Goal: Find specific page/section: Find specific page/section

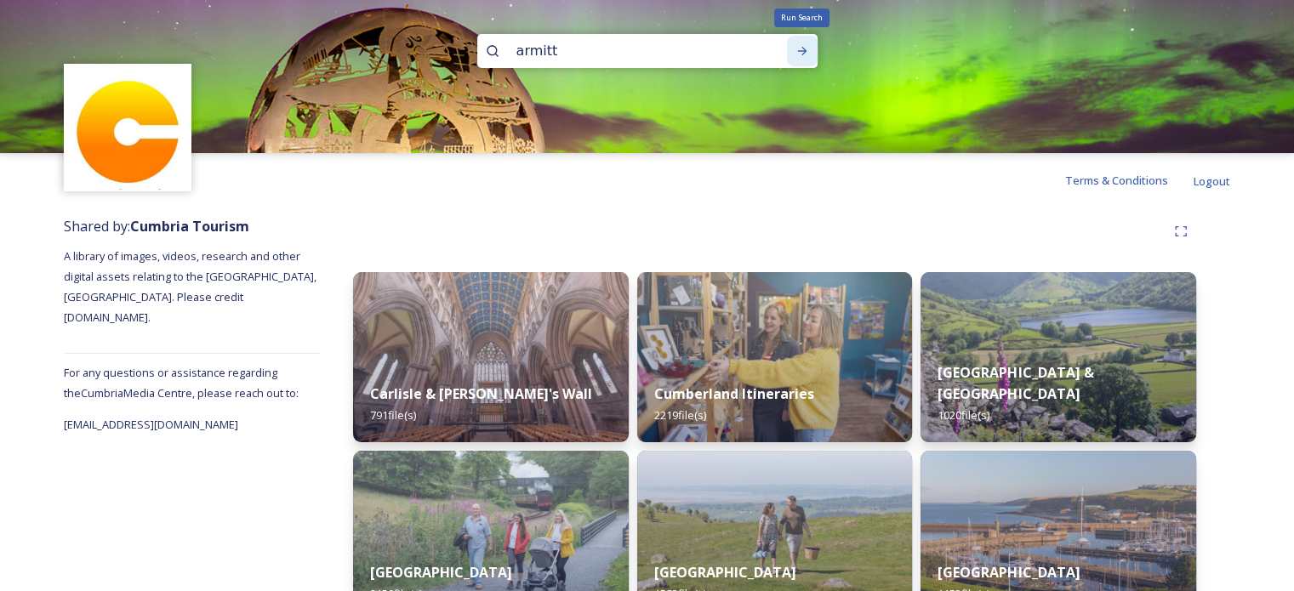
type input "armitt"
click at [802, 49] on icon at bounding box center [803, 51] width 14 height 14
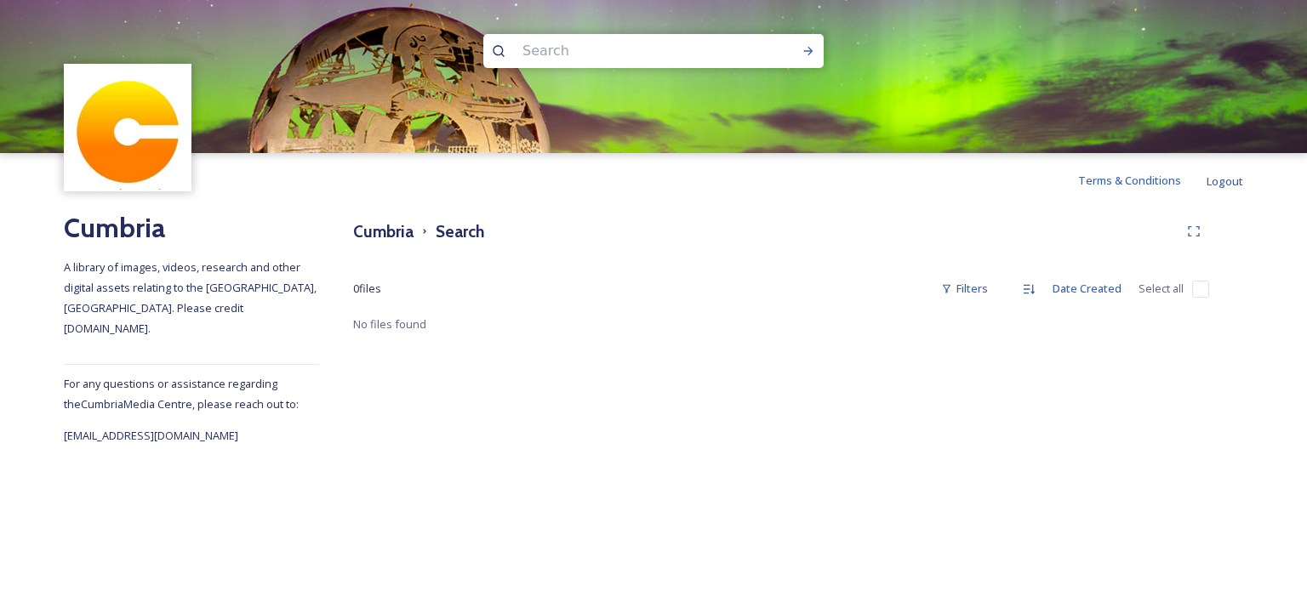
click at [665, 50] on input at bounding box center [630, 50] width 233 height 37
click at [808, 54] on icon at bounding box center [808, 51] width 9 height 9
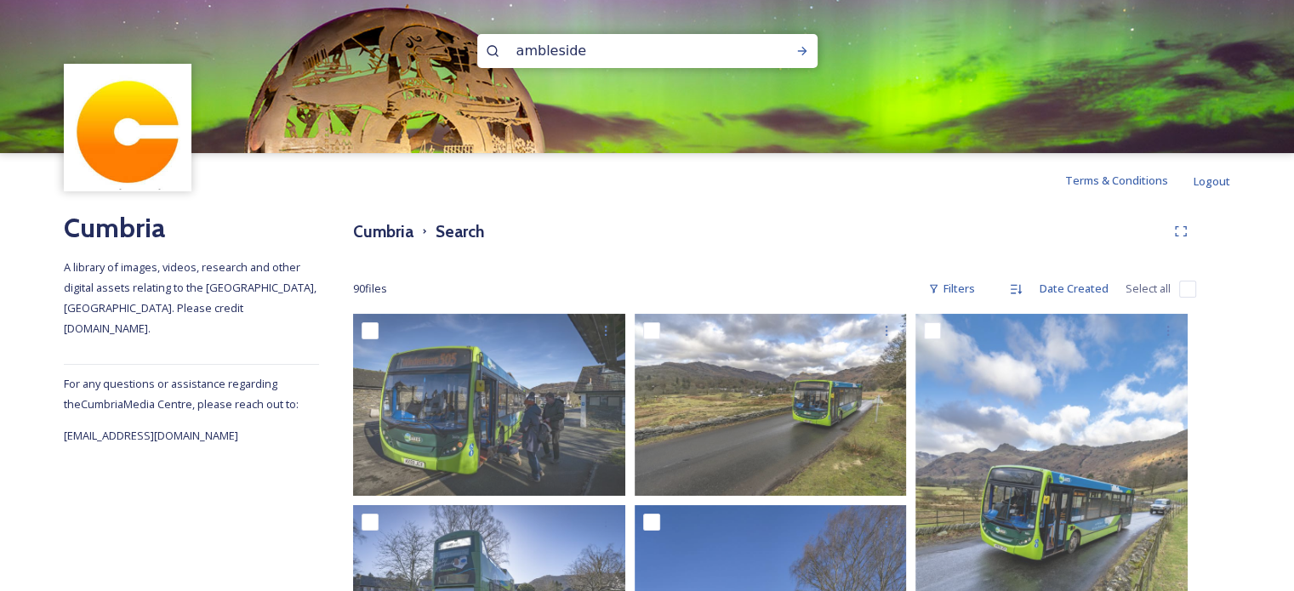
drag, startPoint x: 616, startPoint y: 54, endPoint x: 425, endPoint y: 39, distance: 191.2
click at [425, 39] on div "ambleside" at bounding box center [647, 76] width 1294 height 153
click at [808, 52] on div "Run Search" at bounding box center [802, 51] width 31 height 31
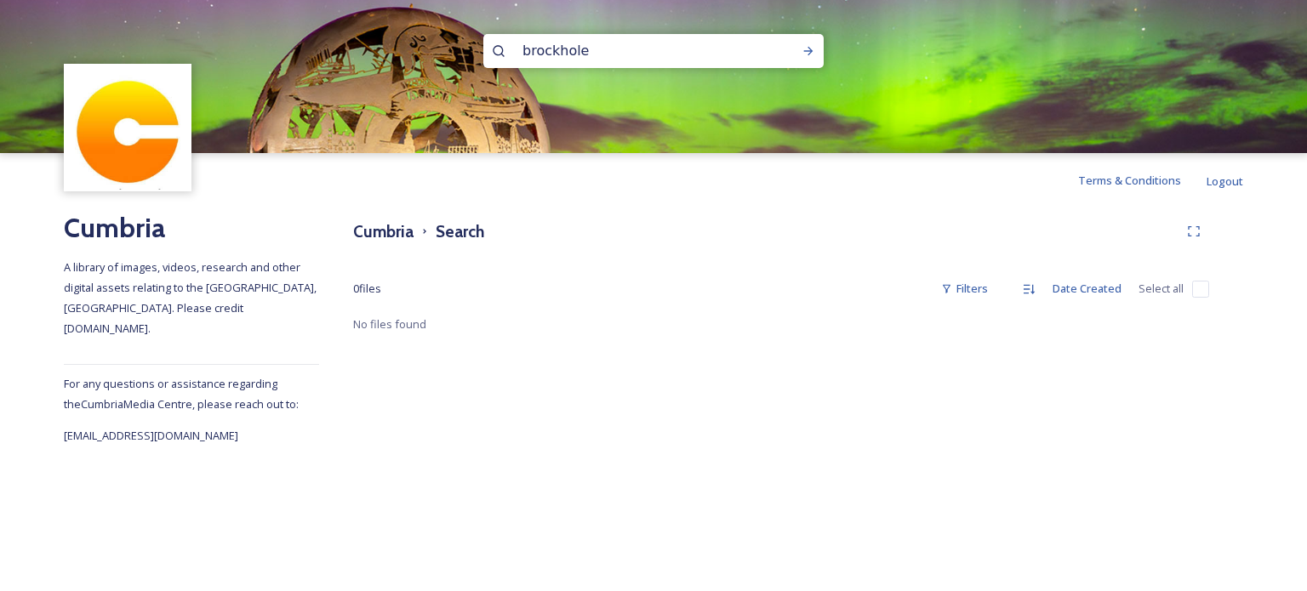
drag, startPoint x: 592, startPoint y: 53, endPoint x: 465, endPoint y: 40, distance: 127.4
click at [469, 40] on div "brockhole" at bounding box center [653, 76] width 1307 height 153
type input "[DATE]"
click at [803, 47] on icon at bounding box center [809, 51] width 14 height 14
